Goal: Task Accomplishment & Management: Manage account settings

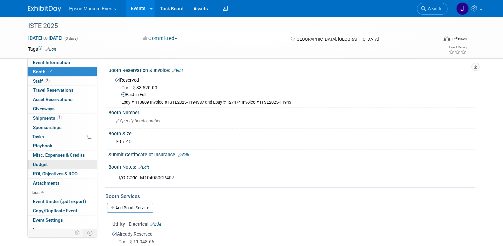
click at [36, 162] on span "Budget" at bounding box center [40, 163] width 15 height 5
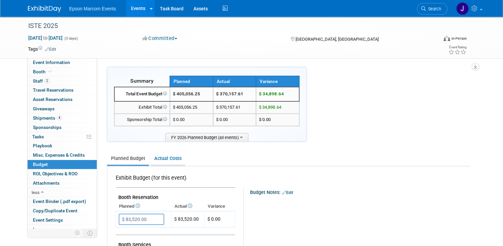
click at [174, 156] on link "Actual Costs" at bounding box center [167, 158] width 35 height 12
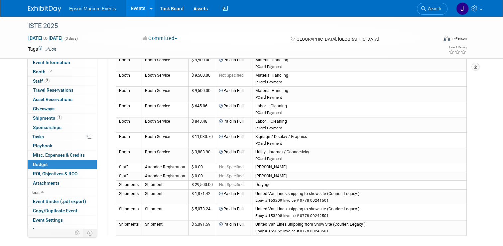
scroll to position [699, 0]
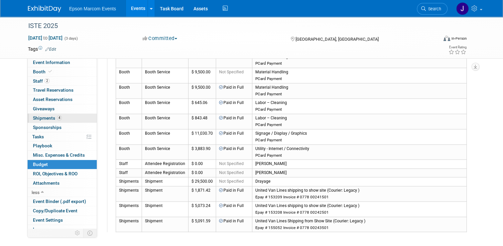
click at [38, 118] on span "Shipments 4" at bounding box center [47, 117] width 29 height 5
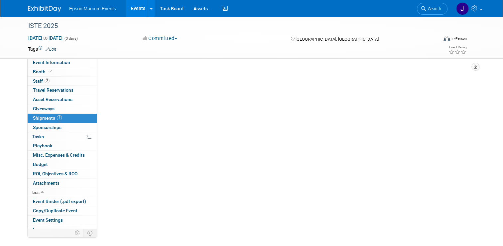
scroll to position [0, 0]
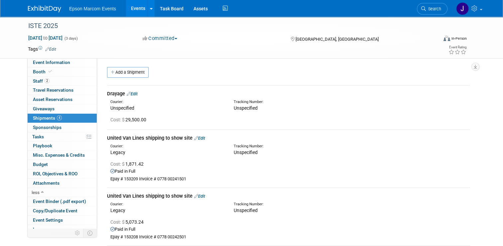
click at [136, 93] on div "Drayage Edit" at bounding box center [288, 93] width 363 height 7
click at [133, 94] on link "Edit" at bounding box center [132, 93] width 11 height 5
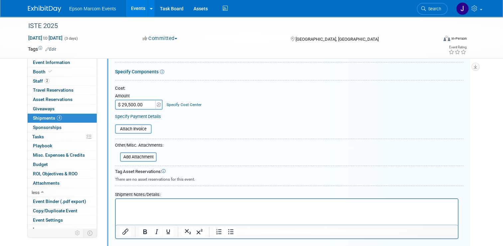
scroll to position [209, 0]
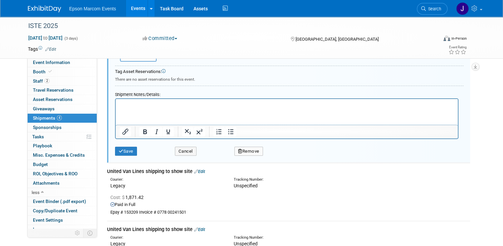
click at [255, 148] on button "Remove" at bounding box center [249, 150] width 29 height 9
click at [281, 155] on icon at bounding box center [281, 157] width 4 height 4
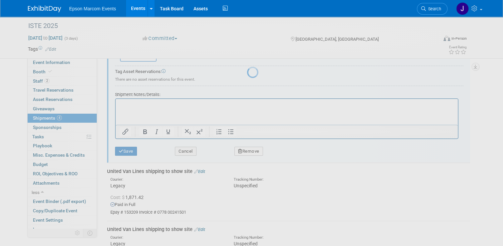
scroll to position [85, 0]
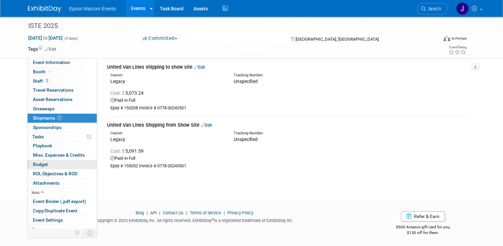
click at [42, 163] on span "Budget" at bounding box center [40, 163] width 15 height 5
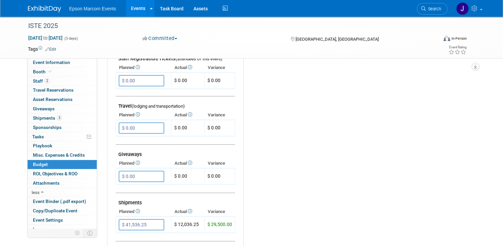
scroll to position [266, 0]
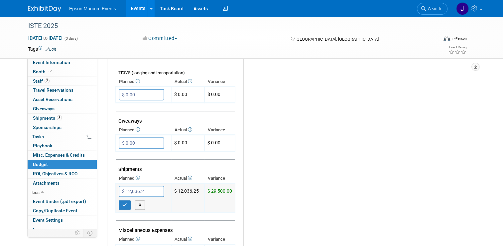
type input "$ 12,036.25"
click at [123, 200] on button "button" at bounding box center [125, 204] width 12 height 9
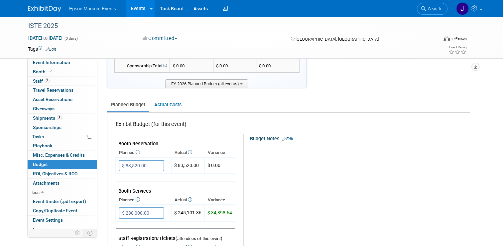
scroll to position [0, 0]
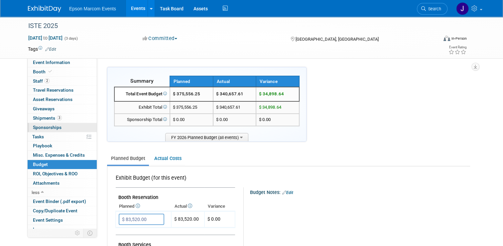
click at [46, 127] on span "Sponsorships 0" at bounding box center [47, 126] width 29 height 5
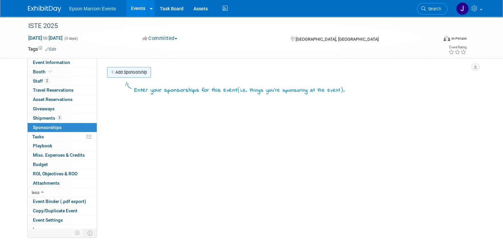
click at [122, 70] on link "Add Sponsorship" at bounding box center [129, 72] width 44 height 11
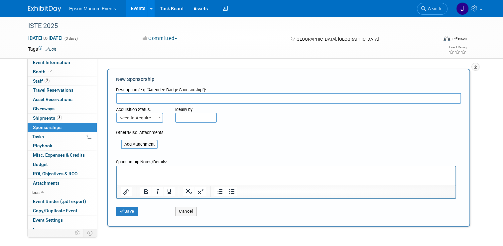
click at [171, 98] on input "text" at bounding box center [288, 98] width 345 height 11
type input "Floor Space"
click at [156, 118] on span at bounding box center [159, 117] width 7 height 9
select select "2"
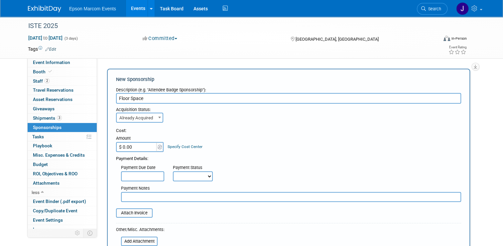
click at [132, 148] on input "$ 0.00" at bounding box center [137, 147] width 42 height 10
type input "$ 83,520.00"
click at [182, 177] on select "Not Paid Yet Partially Paid Paid in Full" at bounding box center [193, 176] width 40 height 10
select select "1"
click at [173, 171] on select "Not Paid Yet Partially Paid Paid in Full" at bounding box center [193, 176] width 40 height 10
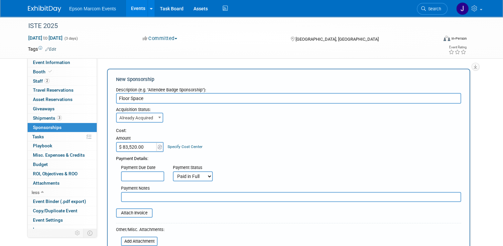
click at [167, 196] on input "text" at bounding box center [291, 197] width 340 height 10
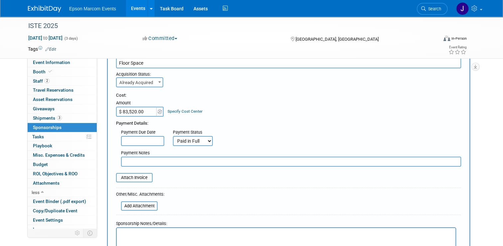
scroll to position [133, 0]
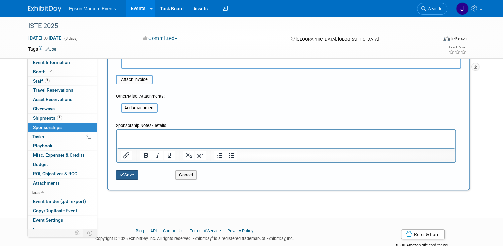
click at [125, 173] on button "Save" at bounding box center [127, 174] width 22 height 9
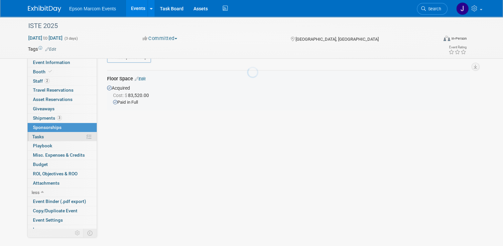
scroll to position [13, 0]
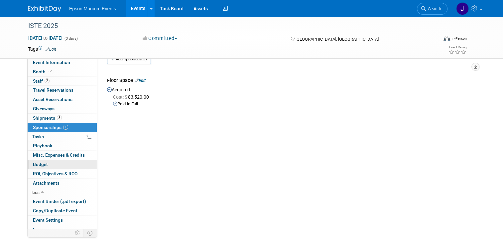
click at [41, 164] on span "Budget" at bounding box center [40, 163] width 15 height 5
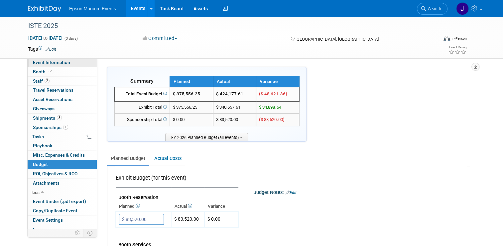
click at [49, 65] on span "Event Information" at bounding box center [51, 62] width 37 height 5
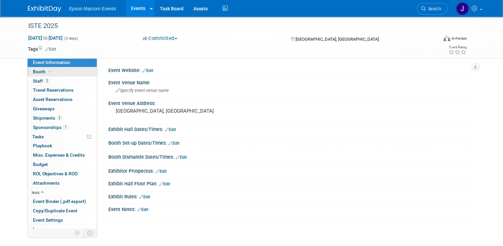
click at [39, 70] on span "Booth" at bounding box center [43, 71] width 20 height 5
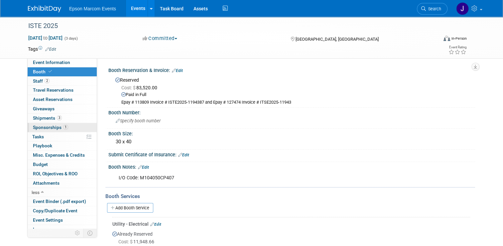
click at [43, 125] on span "Sponsorships 1" at bounding box center [50, 126] width 35 height 5
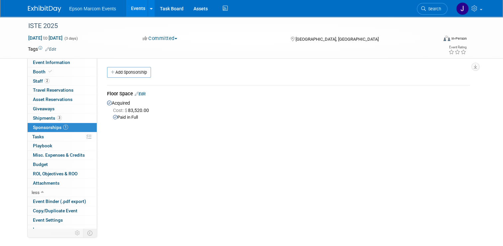
click at [142, 92] on link "Edit" at bounding box center [140, 93] width 11 height 5
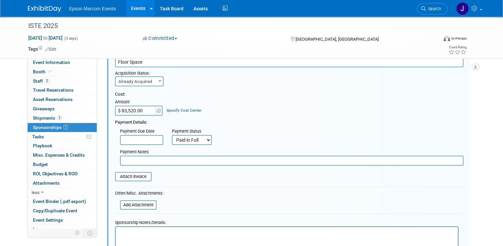
scroll to position [109, 0]
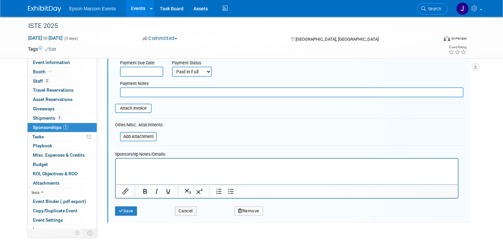
click at [252, 207] on button "Remove" at bounding box center [249, 210] width 29 height 9
click at [284, 215] on link "Yes" at bounding box center [285, 216] width 19 height 11
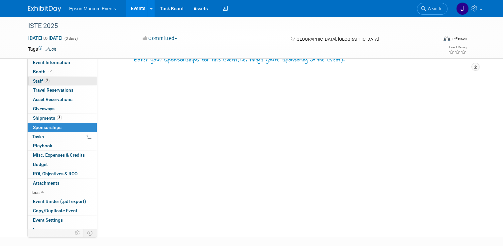
scroll to position [0, 0]
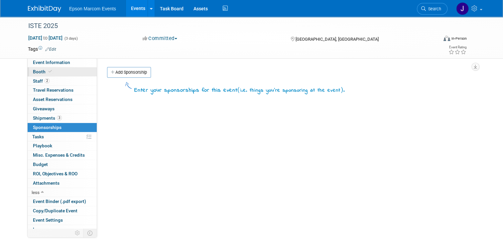
click at [36, 70] on span "Booth" at bounding box center [43, 71] width 20 height 5
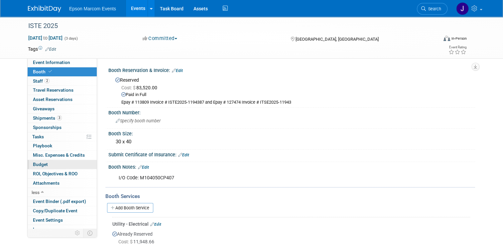
click at [39, 161] on span "Budget" at bounding box center [40, 163] width 15 height 5
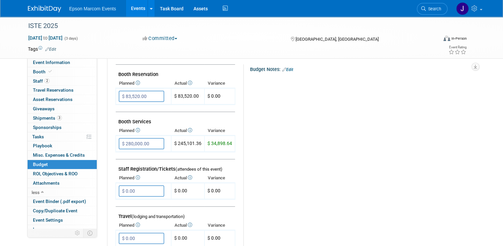
scroll to position [56, 0]
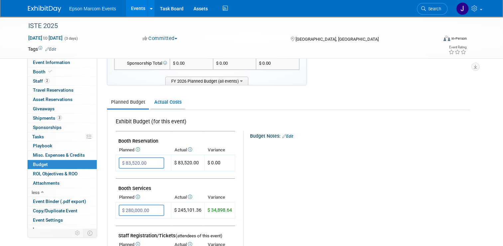
click at [165, 100] on link "Actual Costs" at bounding box center [167, 102] width 35 height 12
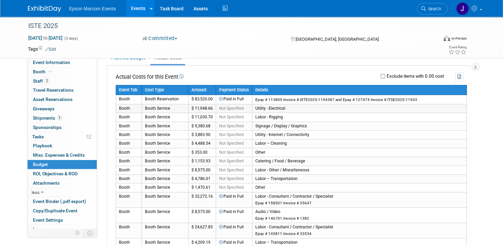
scroll to position [90, 0]
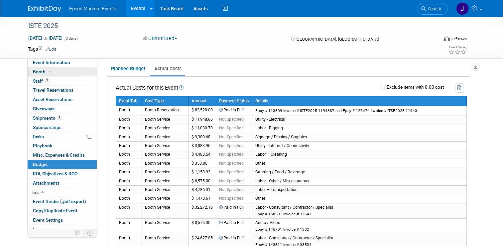
click at [47, 70] on span at bounding box center [50, 71] width 6 height 5
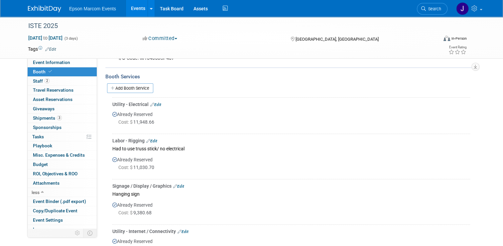
scroll to position [133, 0]
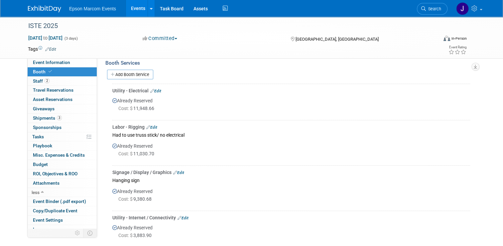
click at [155, 89] on link "Edit" at bounding box center [155, 91] width 11 height 5
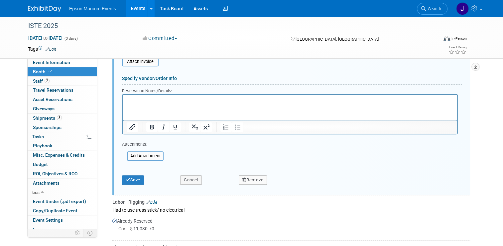
scroll to position [307, 0]
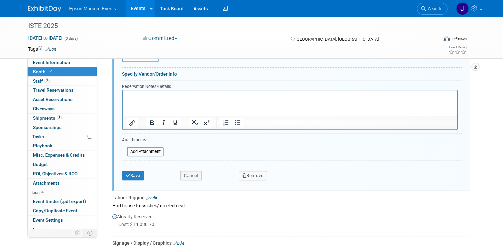
click at [251, 176] on button "Remove" at bounding box center [253, 175] width 29 height 9
click at [289, 180] on link "Yes" at bounding box center [289, 181] width 19 height 11
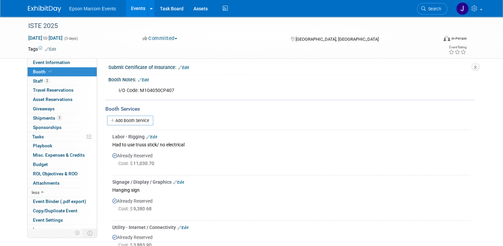
scroll to position [107, 0]
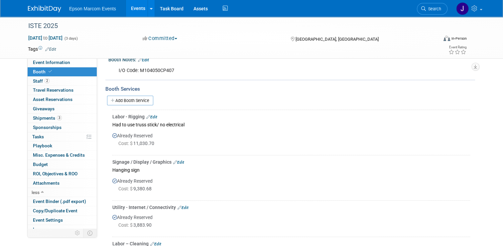
click at [150, 114] on link "Edit" at bounding box center [151, 116] width 11 height 5
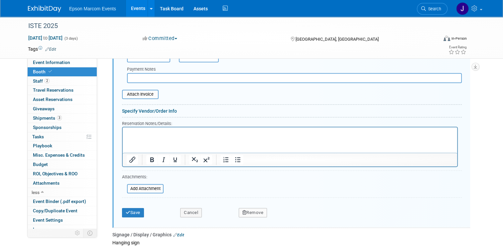
scroll to position [274, 0]
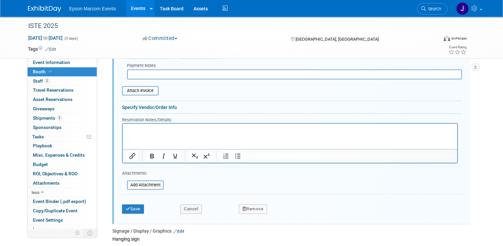
click at [248, 206] on button "Remove" at bounding box center [253, 208] width 29 height 9
click at [292, 210] on link "Yes" at bounding box center [289, 214] width 19 height 11
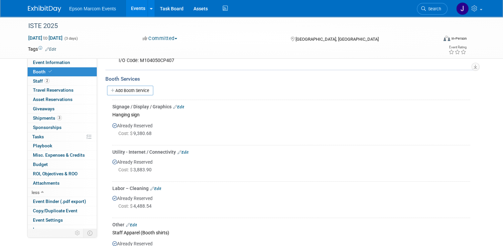
scroll to position [107, 0]
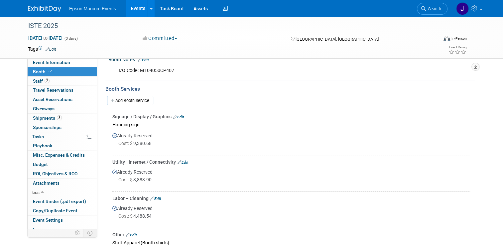
click at [178, 116] on link "Edit" at bounding box center [178, 116] width 11 height 5
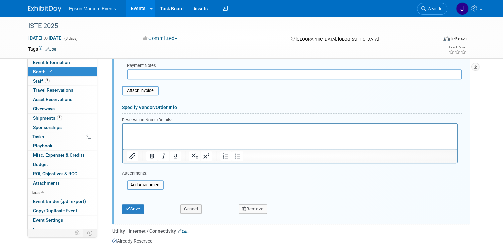
scroll to position [307, 0]
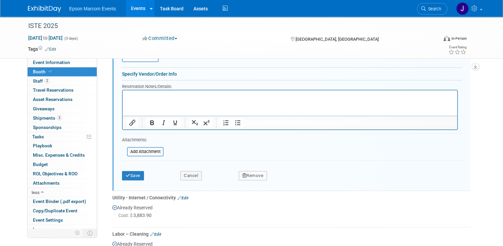
click at [251, 171] on button "Remove" at bounding box center [253, 175] width 29 height 9
click at [290, 177] on link "Yes" at bounding box center [289, 181] width 19 height 11
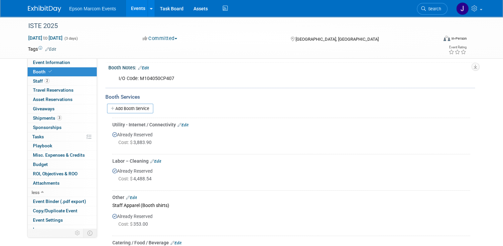
scroll to position [100, 0]
click at [183, 124] on link "Edit" at bounding box center [183, 124] width 11 height 5
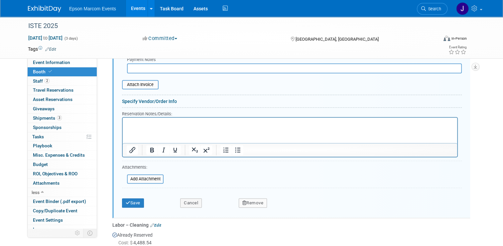
scroll to position [340, 0]
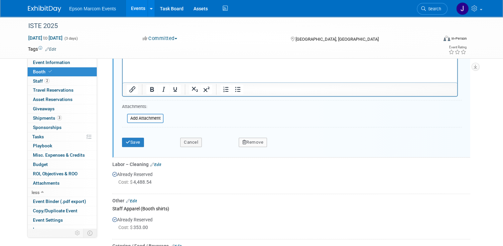
click at [250, 139] on button "Remove" at bounding box center [253, 141] width 29 height 9
click at [286, 142] on link "Yes" at bounding box center [289, 147] width 19 height 11
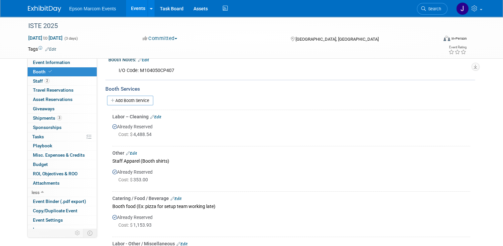
scroll to position [74, 0]
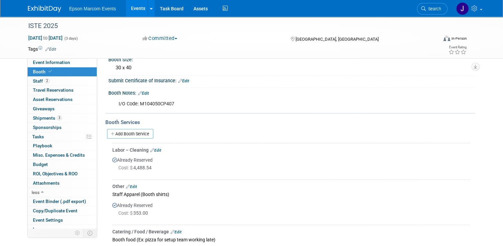
click at [154, 151] on link "Edit" at bounding box center [155, 150] width 11 height 5
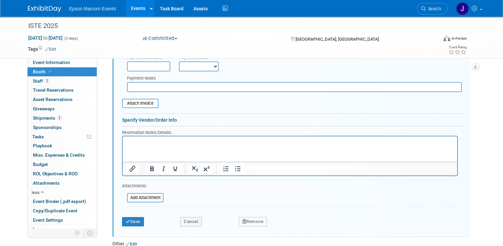
scroll to position [274, 0]
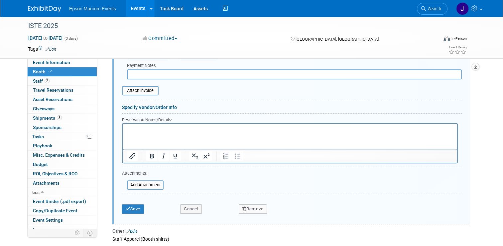
click at [255, 207] on button "Remove" at bounding box center [253, 208] width 29 height 9
click at [287, 209] on link "Yes" at bounding box center [289, 214] width 19 height 11
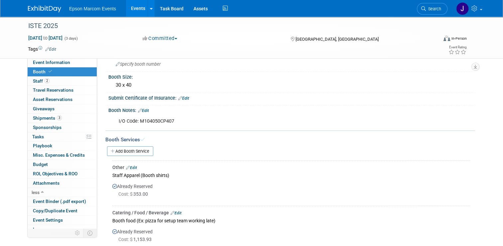
scroll to position [41, 0]
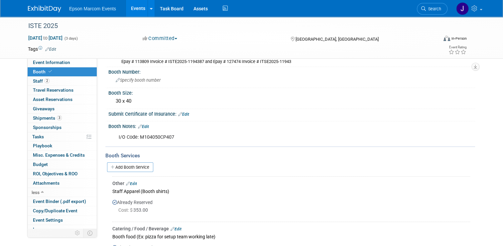
click at [130, 183] on link "Edit" at bounding box center [131, 183] width 11 height 5
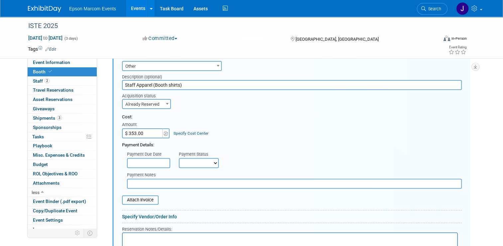
scroll to position [274, 0]
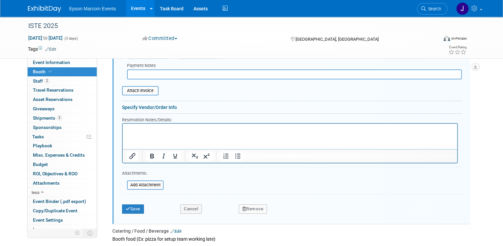
click at [258, 204] on button "Remove" at bounding box center [253, 208] width 29 height 9
click at [289, 211] on link "Yes" at bounding box center [289, 214] width 19 height 11
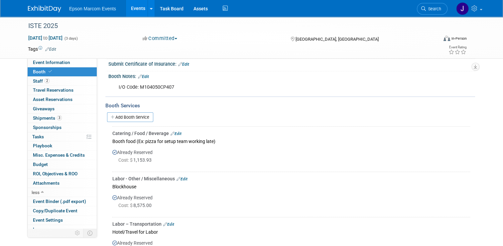
scroll to position [74, 0]
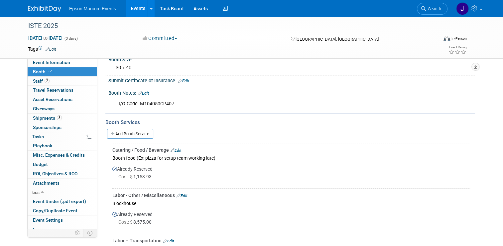
click at [177, 148] on link "Edit" at bounding box center [176, 150] width 11 height 5
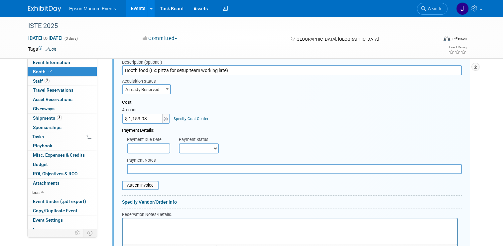
scroll to position [240, 0]
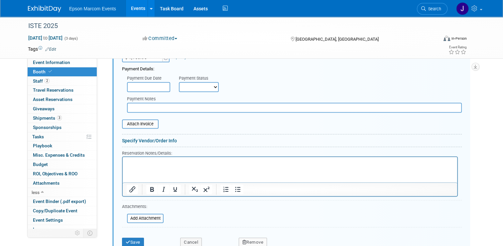
click at [253, 241] on button "Remove" at bounding box center [253, 241] width 29 height 9
click at [290, 235] on link "Yes" at bounding box center [289, 239] width 19 height 11
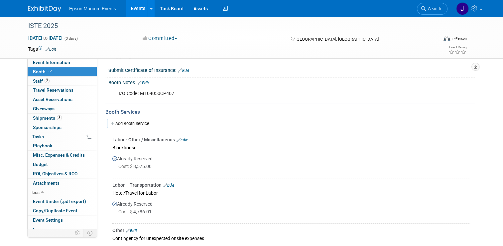
scroll to position [74, 0]
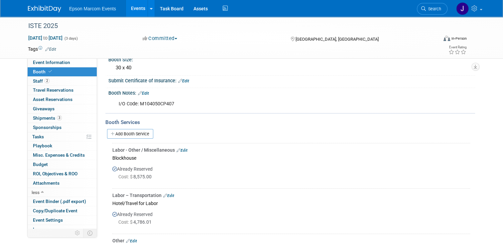
click at [183, 150] on link "Edit" at bounding box center [182, 150] width 11 height 5
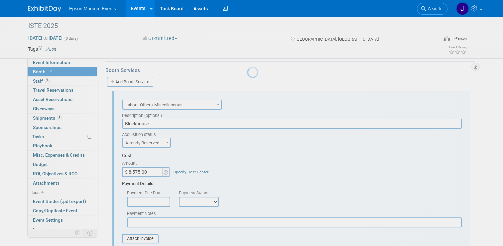
scroll to position [140, 0]
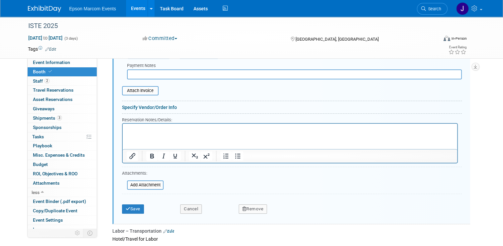
click at [251, 205] on button "Remove" at bounding box center [253, 208] width 29 height 9
click at [286, 210] on link "Yes" at bounding box center [289, 214] width 19 height 11
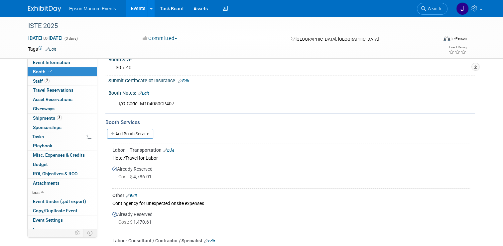
click at [169, 146] on div "Labor – Transportation Edit" at bounding box center [291, 149] width 358 height 7
click at [169, 148] on link "Edit" at bounding box center [168, 150] width 11 height 5
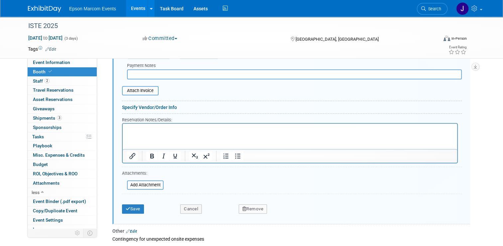
click at [254, 207] on button "Remove" at bounding box center [253, 208] width 29 height 9
click at [285, 214] on link "Yes" at bounding box center [289, 214] width 19 height 11
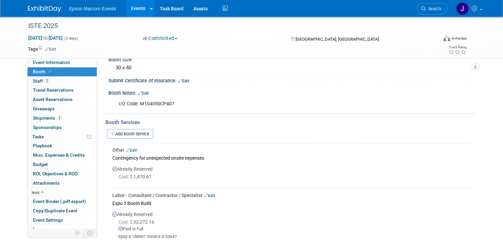
click at [132, 148] on link "Edit" at bounding box center [131, 150] width 11 height 5
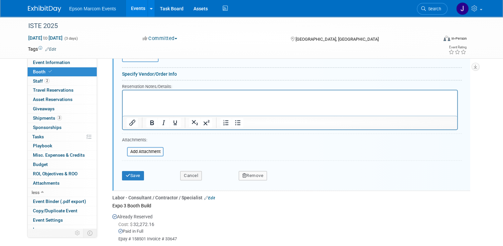
click at [249, 171] on button "Remove" at bounding box center [253, 175] width 29 height 9
click at [284, 179] on icon at bounding box center [285, 181] width 4 height 4
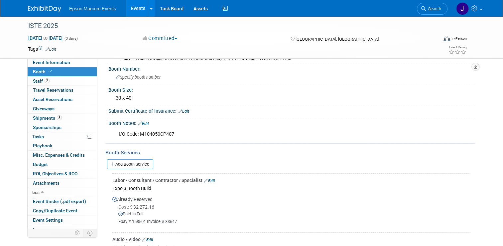
scroll to position [41, 0]
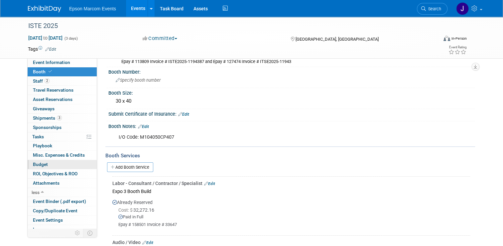
click at [33, 164] on span "Budget" at bounding box center [40, 163] width 15 height 5
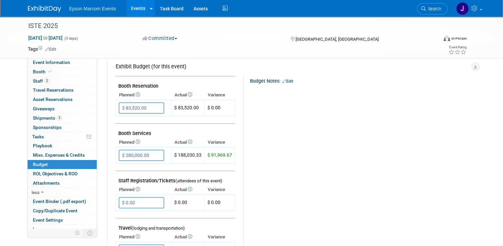
scroll to position [56, 0]
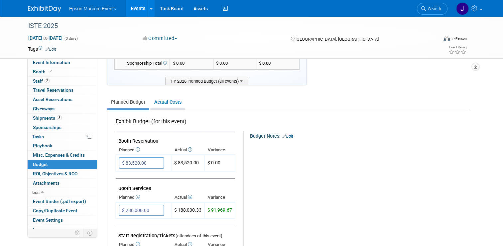
click at [166, 103] on link "Actual Costs" at bounding box center [167, 102] width 35 height 12
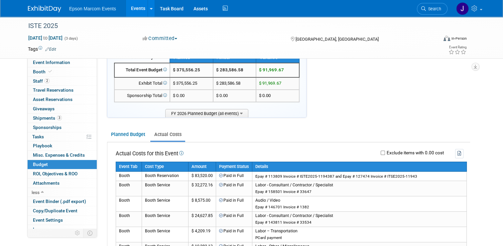
scroll to position [0, 0]
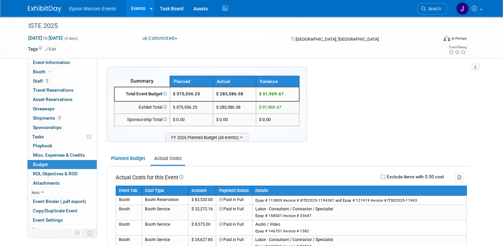
click at [200, 94] on td "$ 375,556.25" at bounding box center [191, 94] width 43 height 14
click at [126, 158] on link "Planned Budget" at bounding box center [128, 158] width 42 height 12
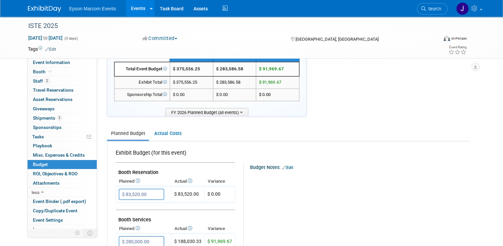
scroll to position [33, 0]
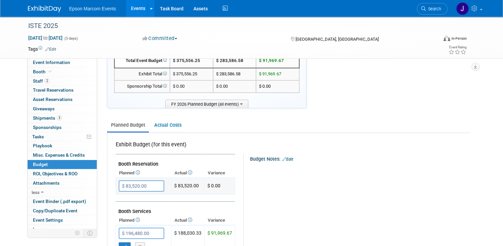
click at [151, 183] on input "$ 83,520.00" at bounding box center [142, 185] width 46 height 11
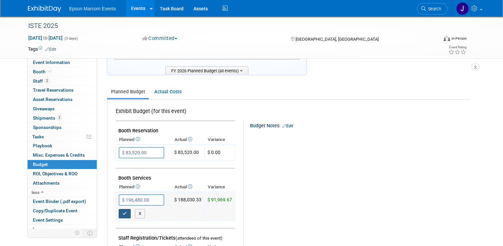
click at [122, 211] on icon "button" at bounding box center [124, 213] width 5 height 4
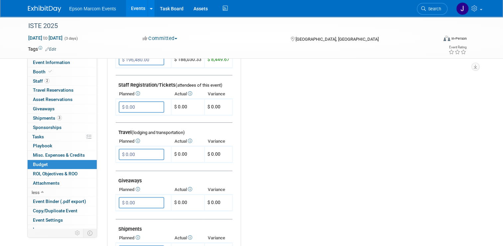
scroll to position [166, 0]
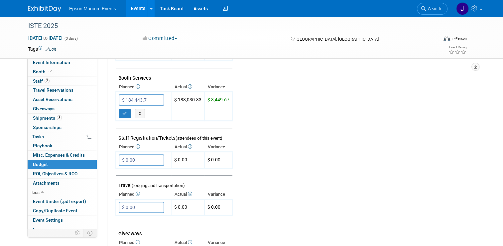
type input "$ 184,443.75"
click at [122, 111] on icon "button" at bounding box center [124, 113] width 5 height 4
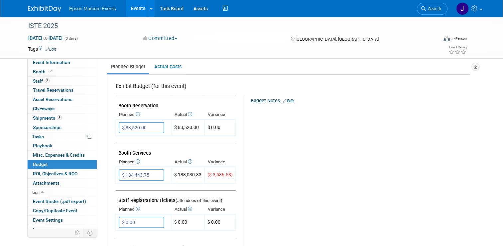
scroll to position [90, 0]
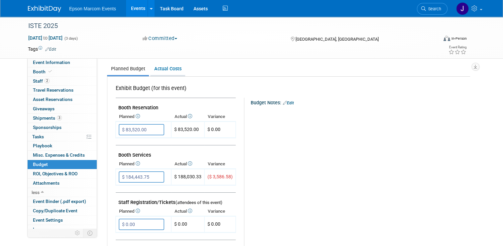
click at [164, 67] on link "Actual Costs" at bounding box center [167, 69] width 35 height 12
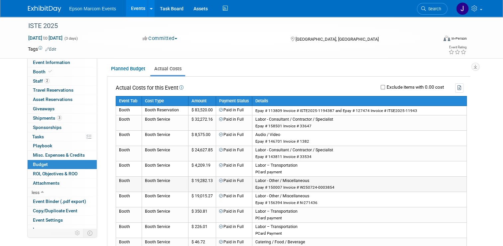
click at [194, 184] on td "$ 19,282.13" at bounding box center [203, 183] width 28 height 15
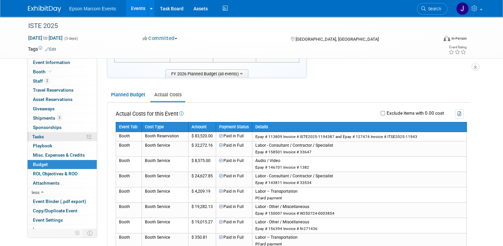
scroll to position [56, 0]
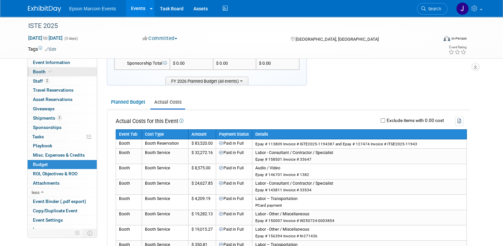
click at [34, 70] on span "Booth" at bounding box center [43, 71] width 20 height 5
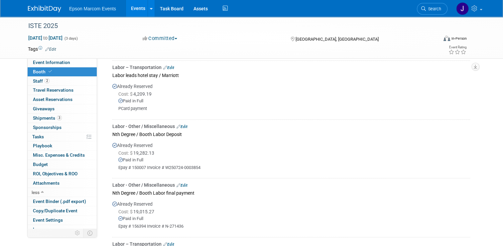
scroll to position [366, 0]
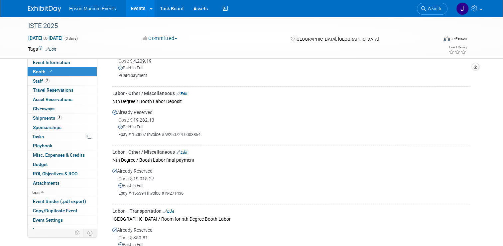
click at [182, 91] on link "Edit" at bounding box center [182, 93] width 11 height 5
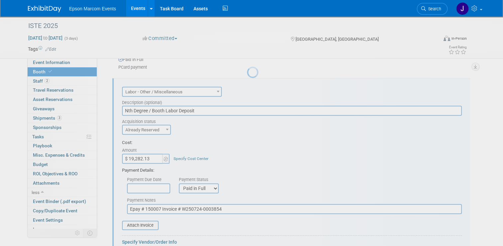
scroll to position [0, 0]
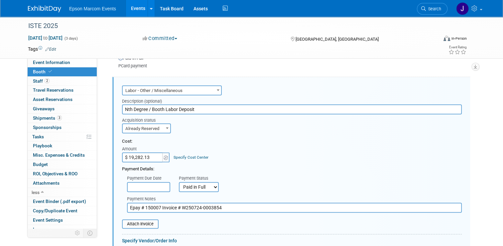
click at [137, 156] on input "$ 19,282.13" at bounding box center [143, 157] width 42 height 10
type input "$ 19,262.13"
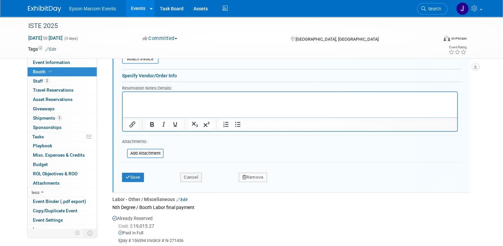
scroll to position [542, 0]
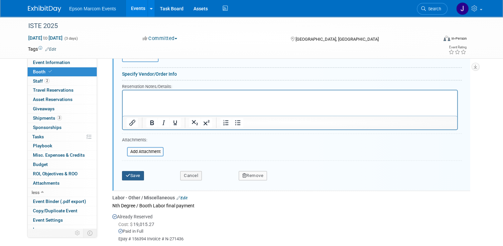
click at [129, 171] on button "Save" at bounding box center [133, 175] width 22 height 9
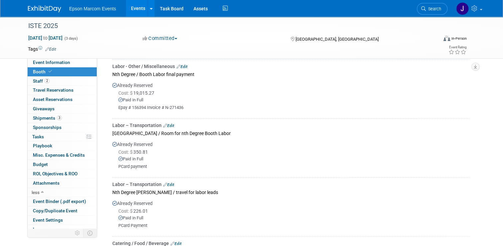
scroll to position [376, 0]
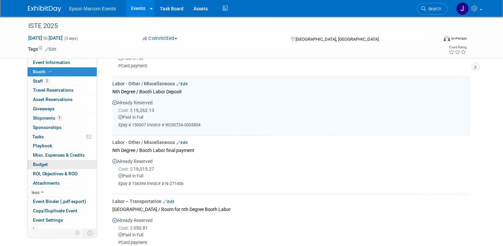
click at [40, 162] on span "Budget" at bounding box center [40, 163] width 15 height 5
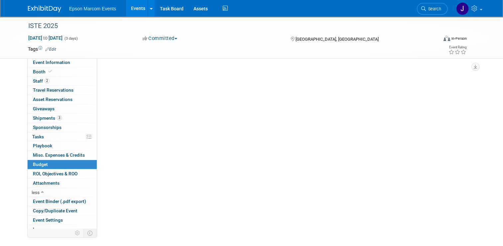
scroll to position [0, 0]
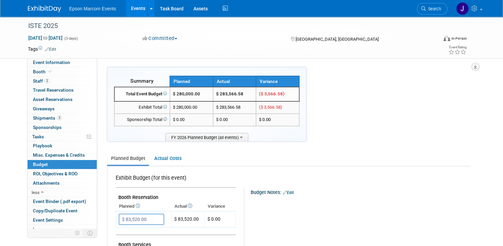
click at [477, 65] on icon "button" at bounding box center [475, 67] width 3 height 4
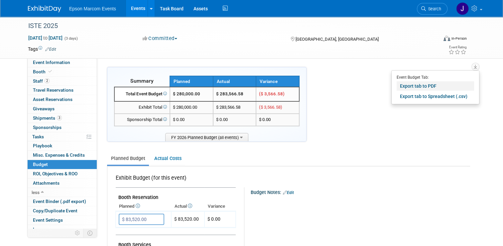
click at [420, 86] on link "Export tab to PDF" at bounding box center [436, 85] width 78 height 9
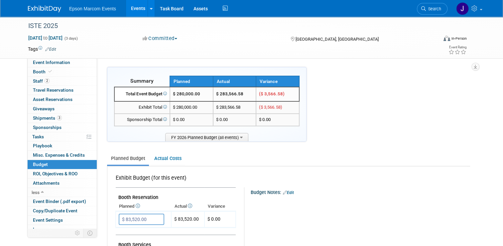
click at [131, 8] on link "Events" at bounding box center [138, 8] width 24 height 17
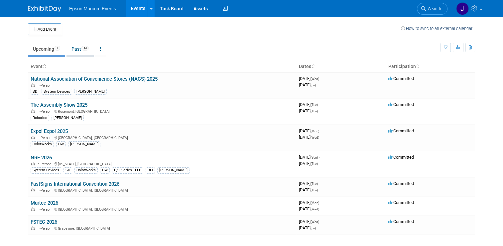
click at [68, 46] on link "Past 43" at bounding box center [80, 49] width 27 height 13
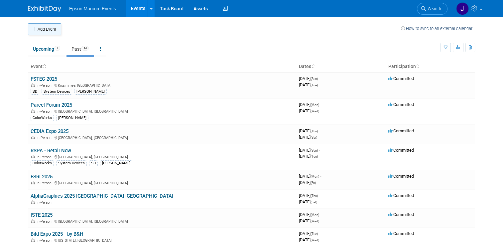
click at [46, 30] on button "Add Event" at bounding box center [44, 29] width 33 height 12
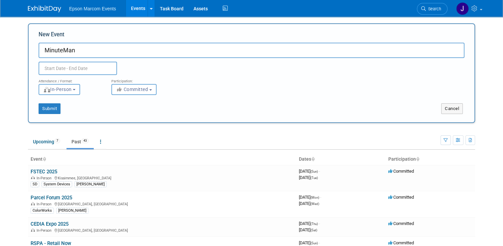
drag, startPoint x: 76, startPoint y: 51, endPoint x: 41, endPoint y: 45, distance: 35.8
click at [41, 45] on input "MinuteMan" at bounding box center [252, 50] width 426 height 15
paste input "man Press World Expo 2025"
type input "Minuteman Press World Expo 2025"
click at [88, 67] on input "text" at bounding box center [78, 68] width 79 height 13
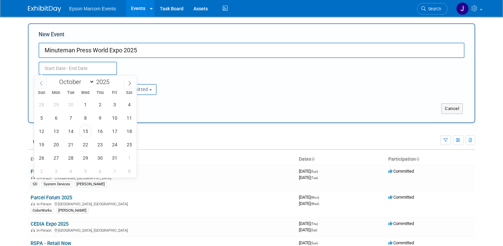
click at [42, 83] on icon at bounding box center [41, 83] width 5 height 5
select select "6"
click at [90, 155] on span "30" at bounding box center [85, 157] width 13 height 13
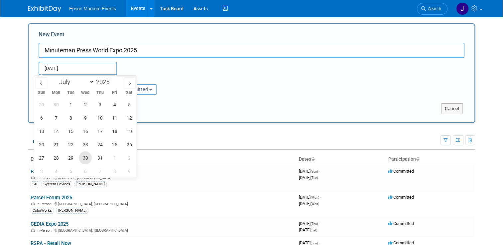
type input "[DATE] to [DATE]"
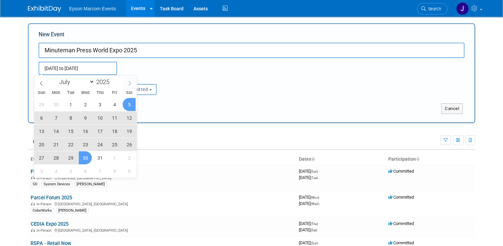
click at [130, 82] on icon at bounding box center [130, 83] width 2 height 4
select select "7"
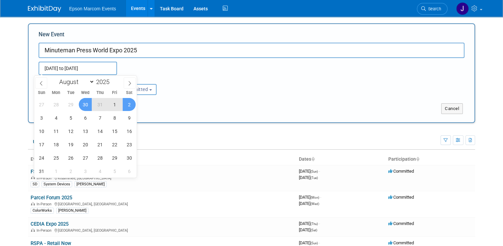
click at [130, 102] on span "2" at bounding box center [129, 104] width 13 height 13
type input "[DATE] to [DATE]"
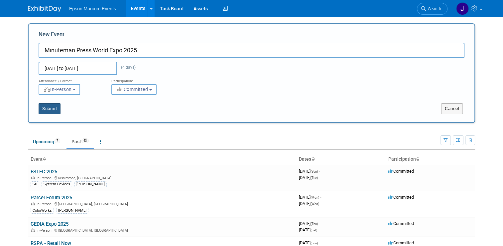
click at [45, 109] on button "Submit" at bounding box center [50, 108] width 22 height 11
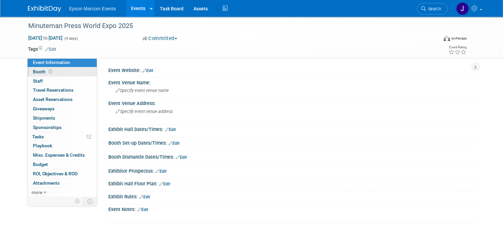
click at [39, 70] on span "Booth" at bounding box center [43, 71] width 21 height 5
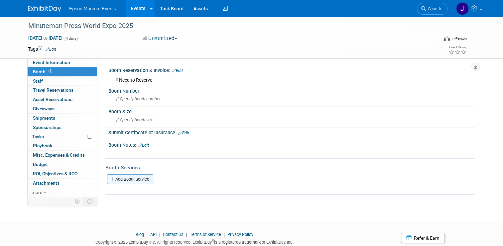
click at [135, 178] on link "Add Booth Service" at bounding box center [130, 179] width 46 height 10
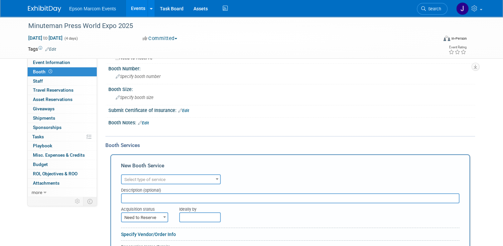
scroll to position [33, 0]
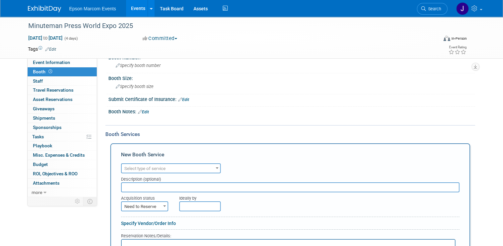
click at [166, 166] on span "Select type of service" at bounding box center [171, 168] width 98 height 9
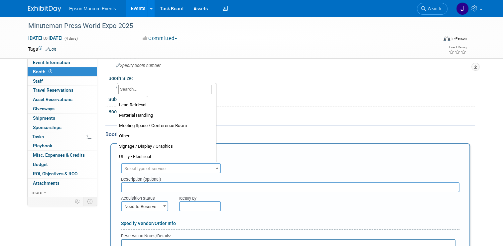
scroll to position [145, 0]
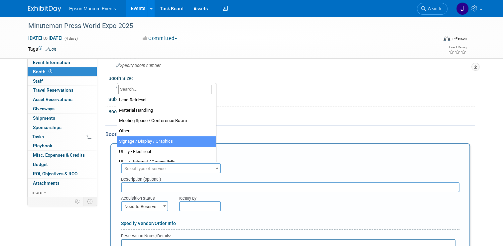
select select "3"
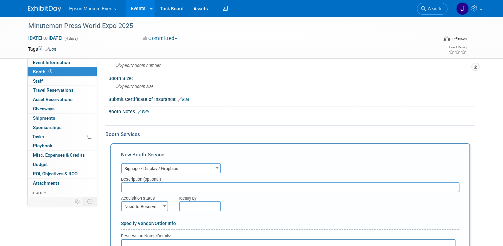
drag, startPoint x: 150, startPoint y: 187, endPoint x: 142, endPoint y: 185, distance: 7.5
click at [142, 185] on input "text" at bounding box center [290, 187] width 339 height 10
paste input "Floor Plans / Elevations and Set Up Prints"
type input "Expo 3 Exhibit House / Floor Plans / Elevations and Set Up Prints"
click at [216, 167] on b at bounding box center [217, 168] width 3 height 2
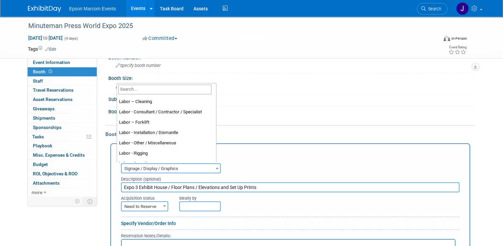
scroll to position [37, 0]
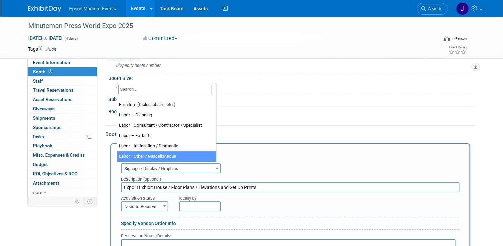
select select "19"
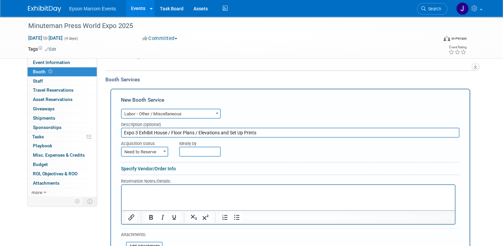
scroll to position [100, 0]
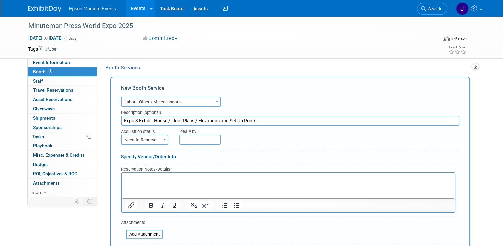
click at [163, 138] on b at bounding box center [164, 139] width 3 height 2
select select "2"
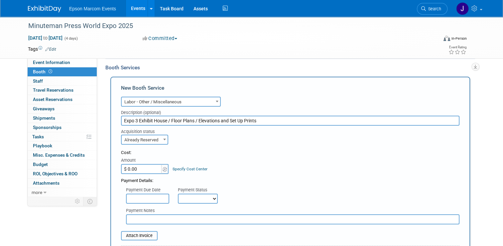
click at [136, 168] on input "$ 0.00" at bounding box center [142, 169] width 42 height 10
paste input "4,026.28"
type input "$ 4,026.28"
click at [208, 196] on select "Not Paid Yet Partially Paid Paid in Full" at bounding box center [198, 198] width 40 height 10
select select "1"
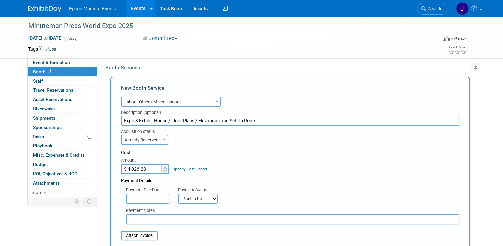
click at [178, 193] on select "Not Paid Yet Partially Paid Paid in Full" at bounding box center [198, 198] width 40 height 10
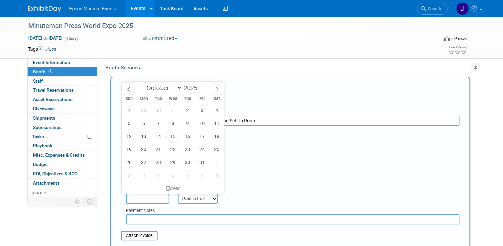
click at [156, 196] on input "text" at bounding box center [147, 198] width 43 height 10
click at [129, 91] on icon at bounding box center [128, 89] width 5 height 5
select select "8"
click at [162, 159] on span "30" at bounding box center [158, 161] width 13 height 13
type input "Sep 30, 2025"
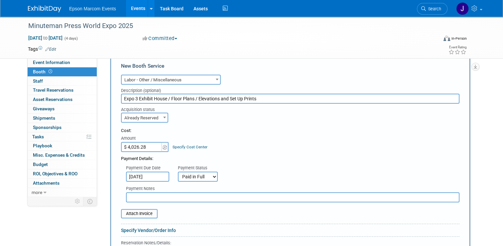
scroll to position [133, 0]
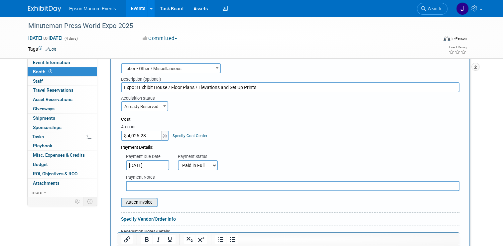
click at [132, 198] on input "file" at bounding box center [117, 202] width 79 height 8
click at [178, 182] on input "text" at bounding box center [293, 186] width 334 height 10
type input "PCard Payment"
click at [148, 201] on input "file" at bounding box center [117, 202] width 79 height 8
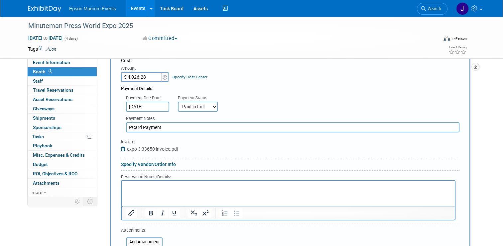
scroll to position [233, 0]
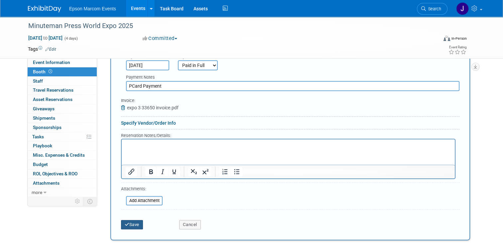
click at [133, 222] on button "Save" at bounding box center [132, 224] width 22 height 9
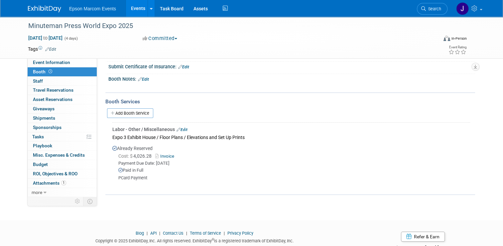
scroll to position [67, 0]
click at [53, 61] on span "Event Information" at bounding box center [51, 62] width 37 height 5
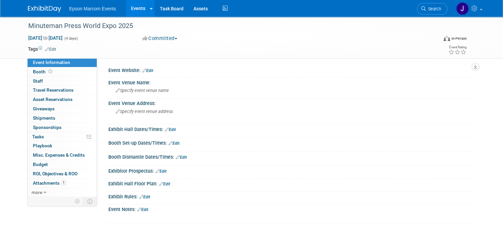
click at [174, 142] on link "Edit" at bounding box center [174, 143] width 11 height 5
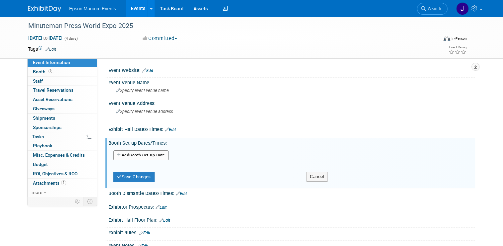
click at [146, 156] on button "Add Another Booth Set-up Date" at bounding box center [140, 155] width 55 height 10
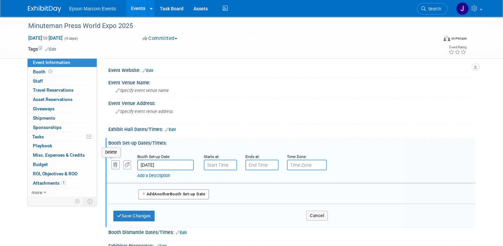
click at [113, 163] on icon "button" at bounding box center [115, 164] width 4 height 4
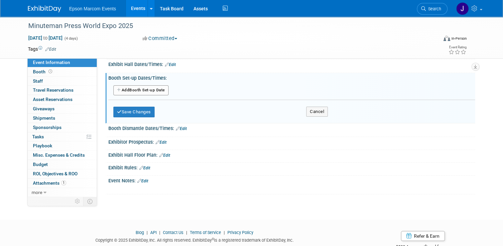
scroll to position [67, 0]
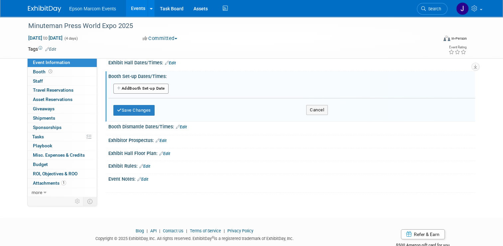
click at [163, 153] on link "Edit" at bounding box center [164, 153] width 11 height 5
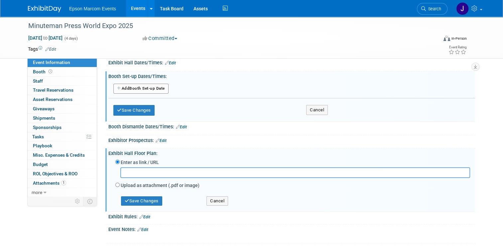
click at [159, 172] on input "text" at bounding box center [295, 172] width 350 height 10
type input "Minuteman Press Electrical Drawings"
click at [115, 182] on input "Upload as attachment (.pdf or image)" at bounding box center [117, 184] width 4 height 4
radio input "true"
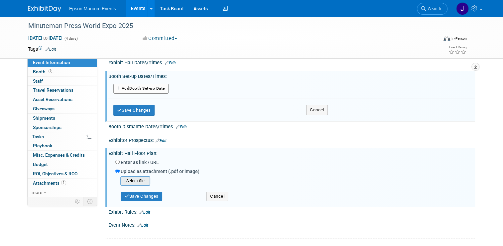
click at [136, 179] on input "file" at bounding box center [110, 181] width 79 height 8
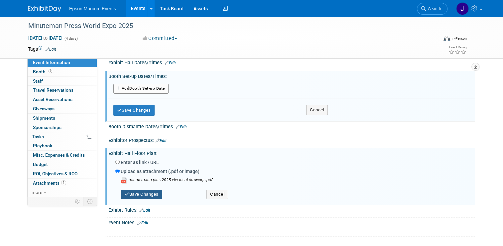
click at [145, 193] on button "Save Changes" at bounding box center [141, 193] width 41 height 9
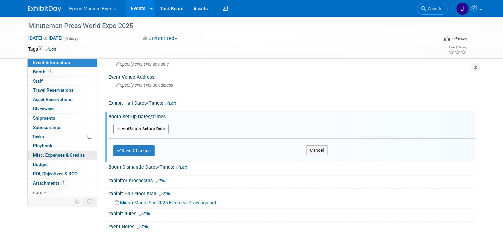
scroll to position [0, 0]
